Goal: Check status: Check status

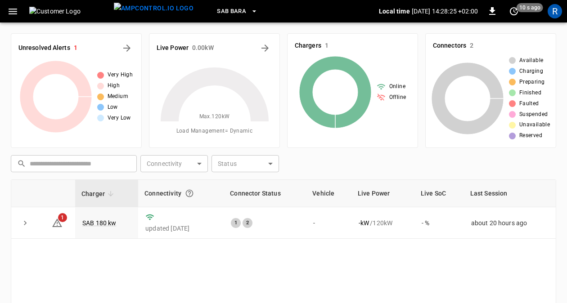
click at [172, 159] on body "SAB BARA Local time 2025-08-14 14:28:25 +02:00 0 10 s ago R Unresolved Alerts 1…" at bounding box center [283, 213] width 567 height 427
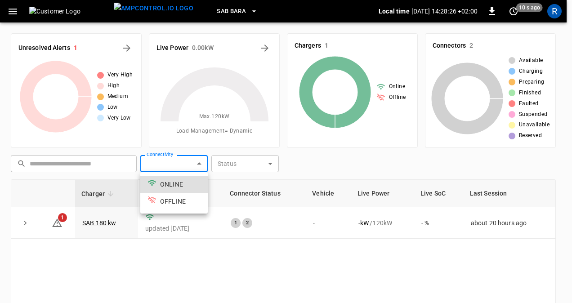
click at [189, 164] on div at bounding box center [286, 151] width 572 height 303
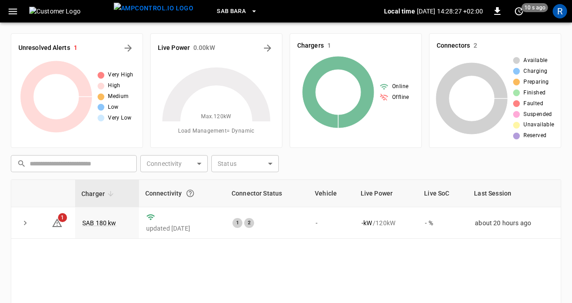
click at [245, 164] on body "SAB BARA Local time 2025-08-14 14:28:27 +02:00 0 10 s ago R Unresolved Alerts 1…" at bounding box center [286, 213] width 572 height 427
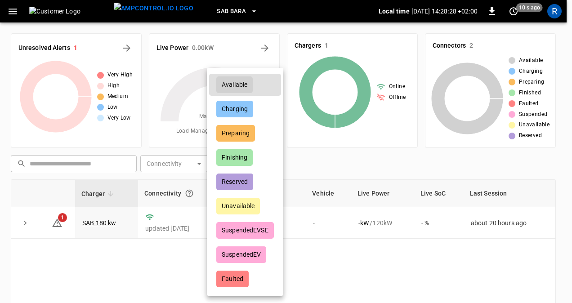
click at [248, 105] on div "Charging" at bounding box center [234, 109] width 37 height 17
type input "********"
click at [368, 161] on div at bounding box center [286, 151] width 572 height 303
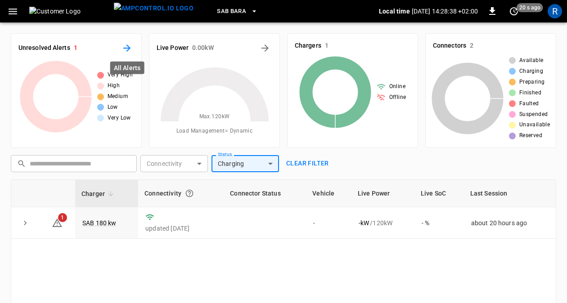
click at [132, 44] on icon "All Alerts" at bounding box center [127, 48] width 11 height 11
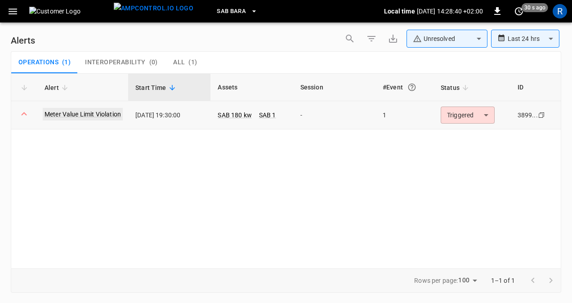
click at [86, 114] on link "Meter Value Limit Violation" at bounding box center [83, 114] width 80 height 13
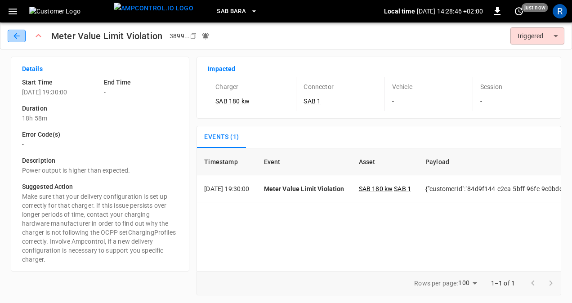
click at [17, 35] on icon "button" at bounding box center [16, 36] width 9 height 9
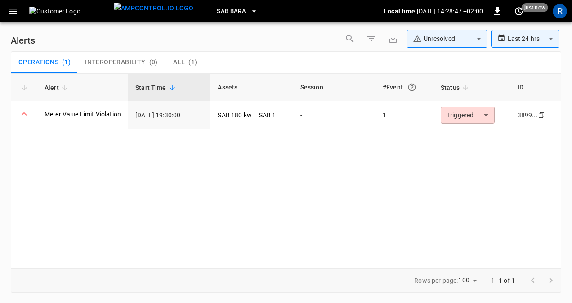
click at [78, 10] on img at bounding box center [69, 11] width 81 height 9
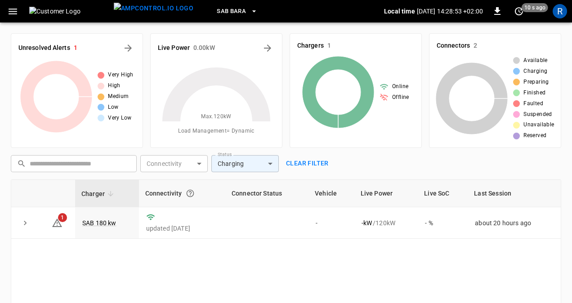
click at [186, 167] on body "SAB BARA Local time 2025-08-14 14:28:53 +02:00 0 10 s ago R Unresolved Alerts 1…" at bounding box center [286, 213] width 572 height 427
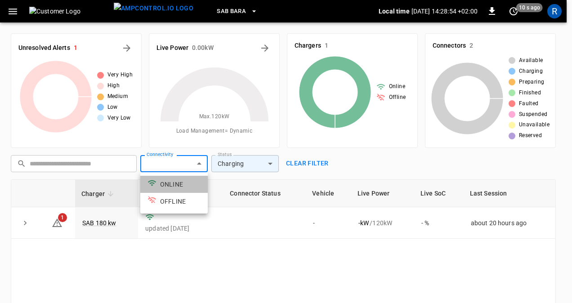
click at [185, 180] on li "ONLINE" at bounding box center [174, 184] width 68 height 17
type input "******"
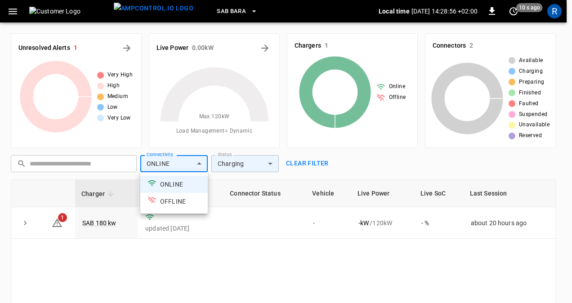
click at [43, 229] on div at bounding box center [286, 151] width 572 height 303
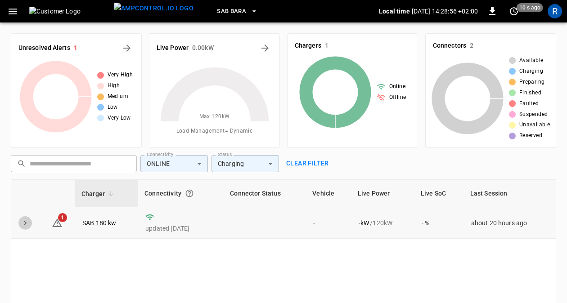
click at [23, 223] on icon "expand row" at bounding box center [25, 223] width 9 height 9
click at [17, 13] on icon "button" at bounding box center [12, 11] width 11 height 11
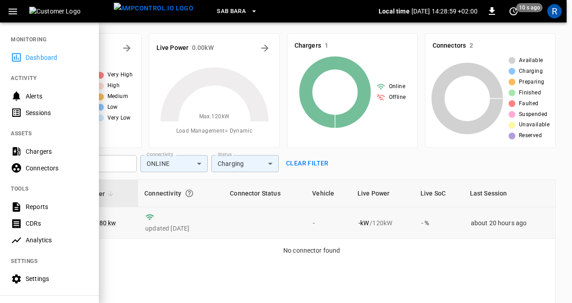
click at [38, 56] on div "Dashboard" at bounding box center [57, 57] width 63 height 9
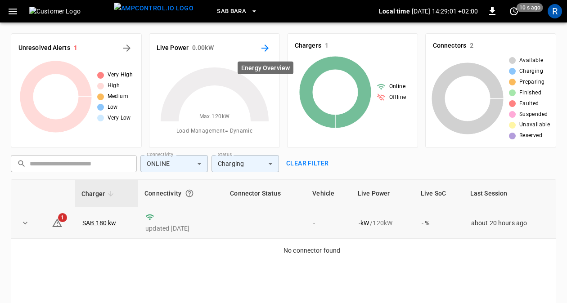
click at [266, 50] on icon "Energy Overview" at bounding box center [264, 48] width 7 height 7
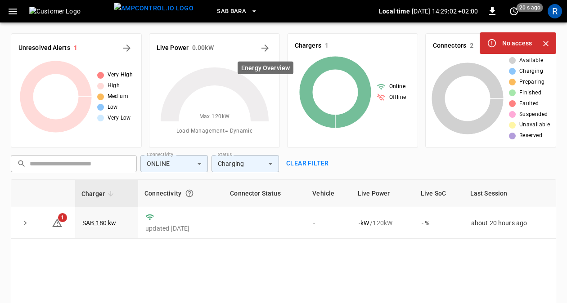
click at [266, 50] on icon "Energy Overview" at bounding box center [265, 48] width 11 height 11
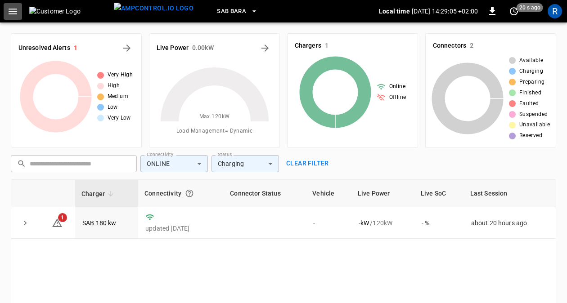
click at [14, 9] on icon "button" at bounding box center [13, 12] width 9 height 6
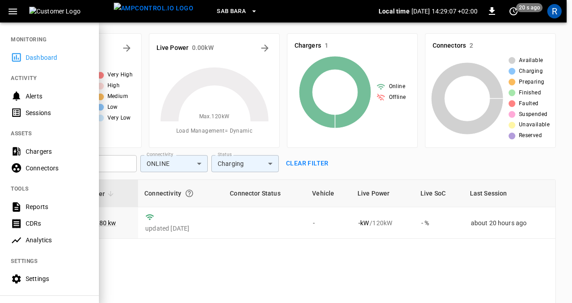
click at [50, 148] on div "Chargers" at bounding box center [57, 151] width 63 height 9
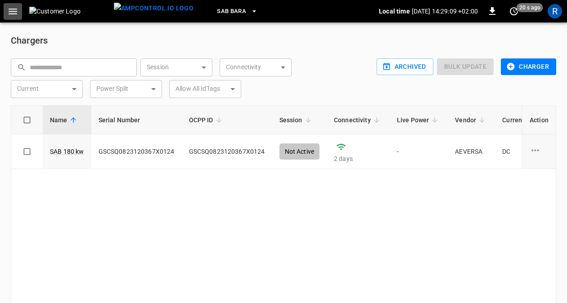
click at [14, 9] on icon "button" at bounding box center [12, 11] width 11 height 11
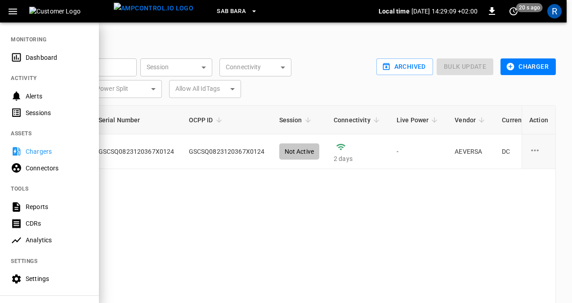
click at [45, 114] on div "Sessions" at bounding box center [57, 112] width 63 height 9
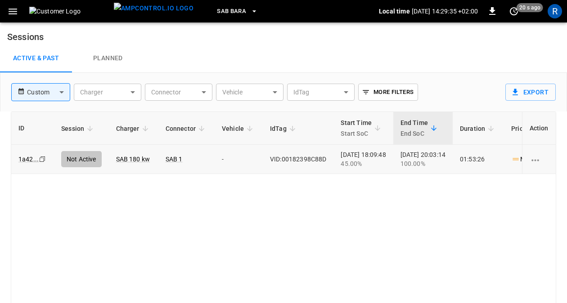
click at [42, 160] on icon "Copy" at bounding box center [42, 159] width 7 height 7
click at [29, 160] on link "1a42 ..." at bounding box center [29, 159] width 24 height 11
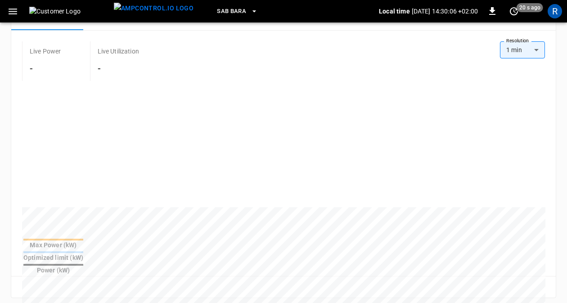
scroll to position [90, 0]
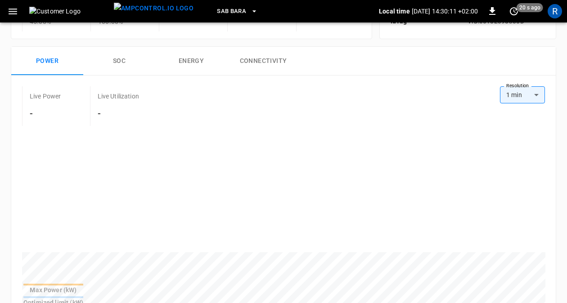
click at [125, 67] on button "SOC" at bounding box center [119, 61] width 72 height 29
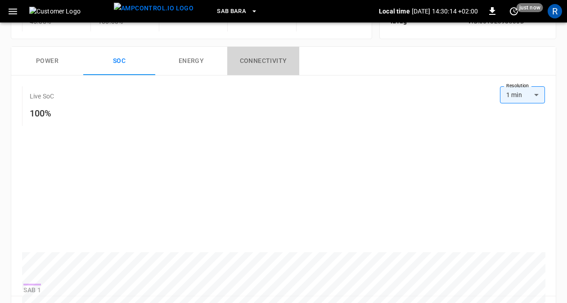
click at [258, 72] on button "Connectivity" at bounding box center [263, 61] width 72 height 29
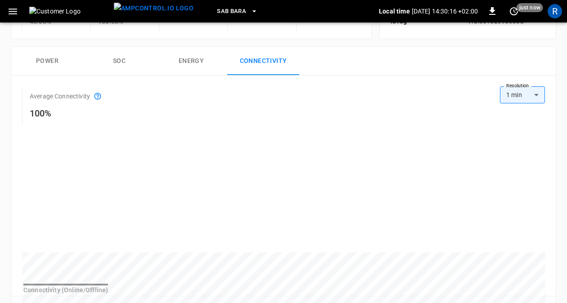
click at [189, 73] on button "Energy" at bounding box center [191, 61] width 72 height 29
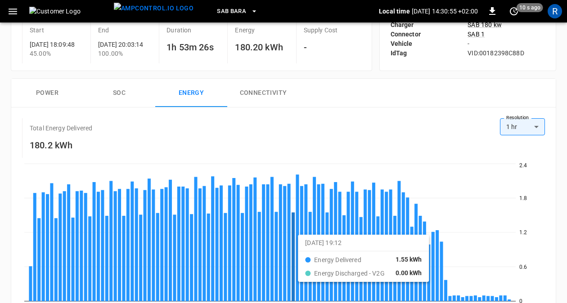
scroll to position [0, 0]
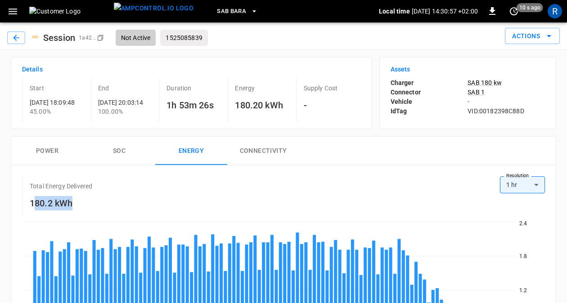
drag, startPoint x: 32, startPoint y: 211, endPoint x: 73, endPoint y: 211, distance: 40.5
click at [73, 211] on h6 "180.2 kWh" at bounding box center [61, 203] width 63 height 14
drag, startPoint x: 73, startPoint y: 211, endPoint x: 131, endPoint y: 196, distance: 60.2
click at [103, 208] on div "Total Energy Delivered 180.2 kWh" at bounding box center [71, 196] width 99 height 40
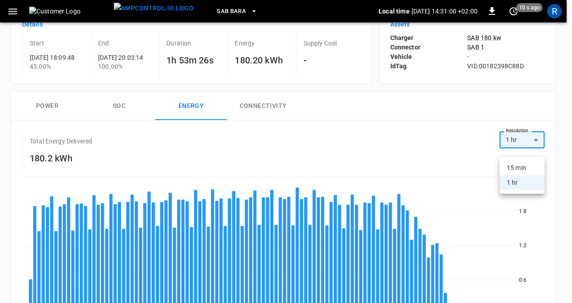
click at [360, 150] on div at bounding box center [286, 151] width 572 height 303
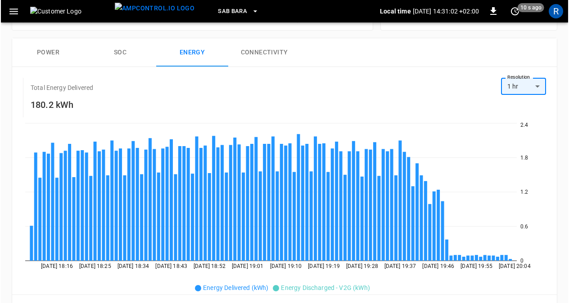
scroll to position [99, 0]
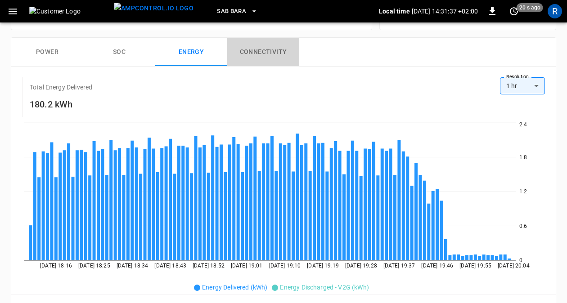
click at [257, 66] on button "Connectivity" at bounding box center [263, 52] width 72 height 29
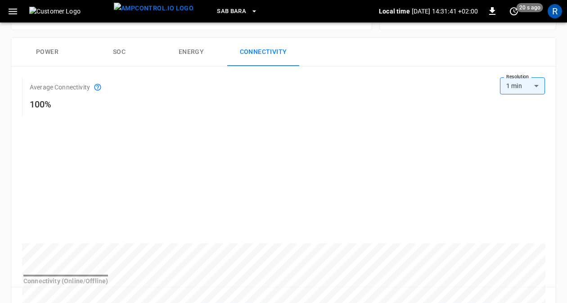
click at [201, 62] on button "Energy" at bounding box center [191, 52] width 72 height 29
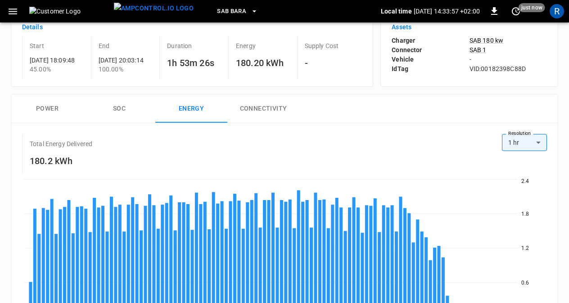
scroll to position [90, 0]
